Goal: Information Seeking & Learning: Learn about a topic

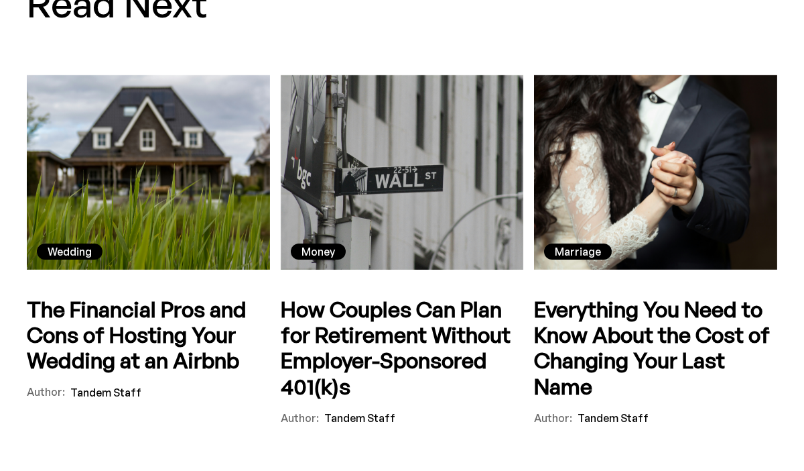
scroll to position [2600, 0]
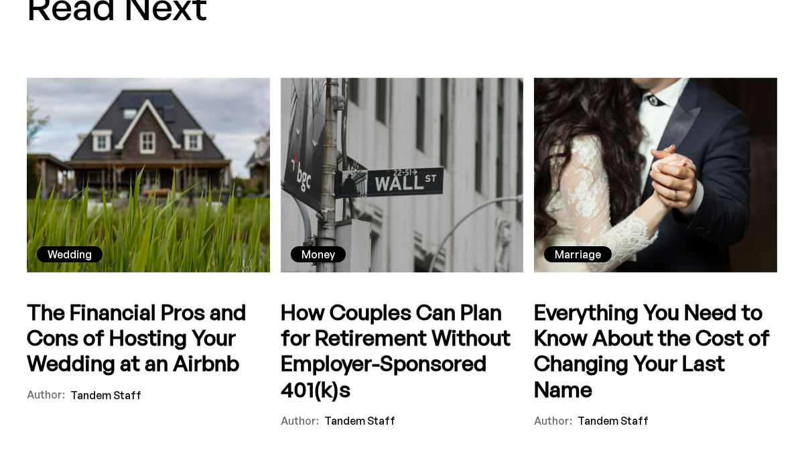
click at [666, 359] on h5 "Everything You Need to Know About the Cost of Changing Your Last Name" at bounding box center [655, 350] width 243 height 103
click at [206, 344] on h5 "The Financial Pros and Cons of Hosting Your Wedding at an Airbnb" at bounding box center [148, 337] width 243 height 77
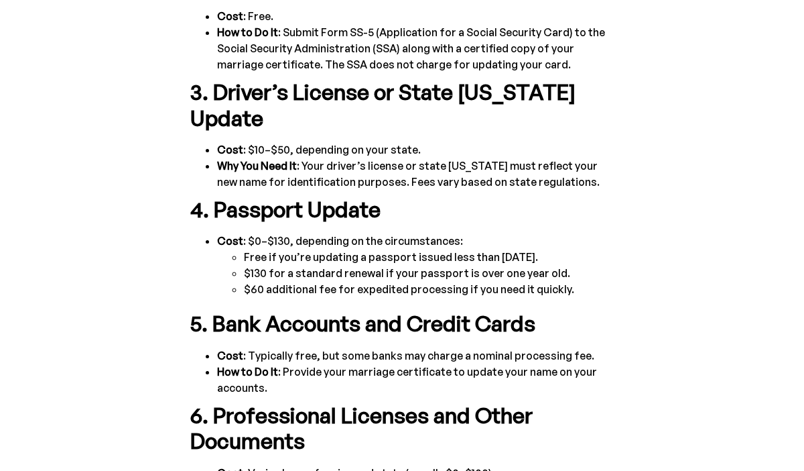
scroll to position [1162, 0]
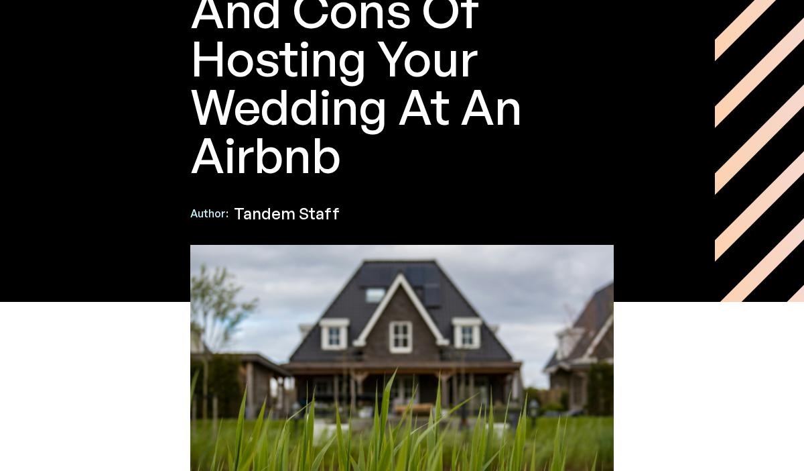
scroll to position [159, 0]
